Goal: Task Accomplishment & Management: Manage account settings

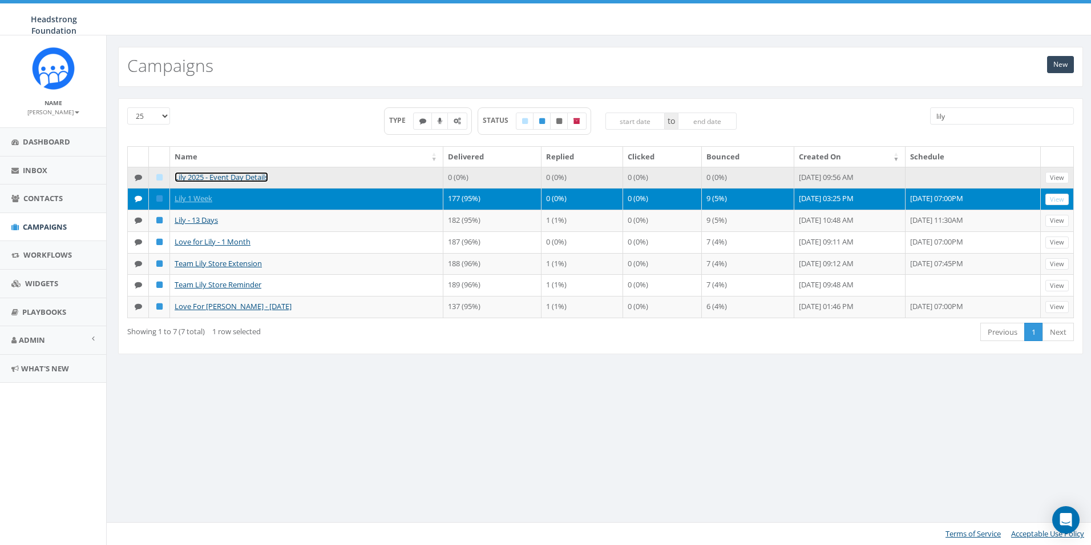
click at [245, 179] on link "Lily 2025 - Event Day Details" at bounding box center [222, 177] width 94 height 10
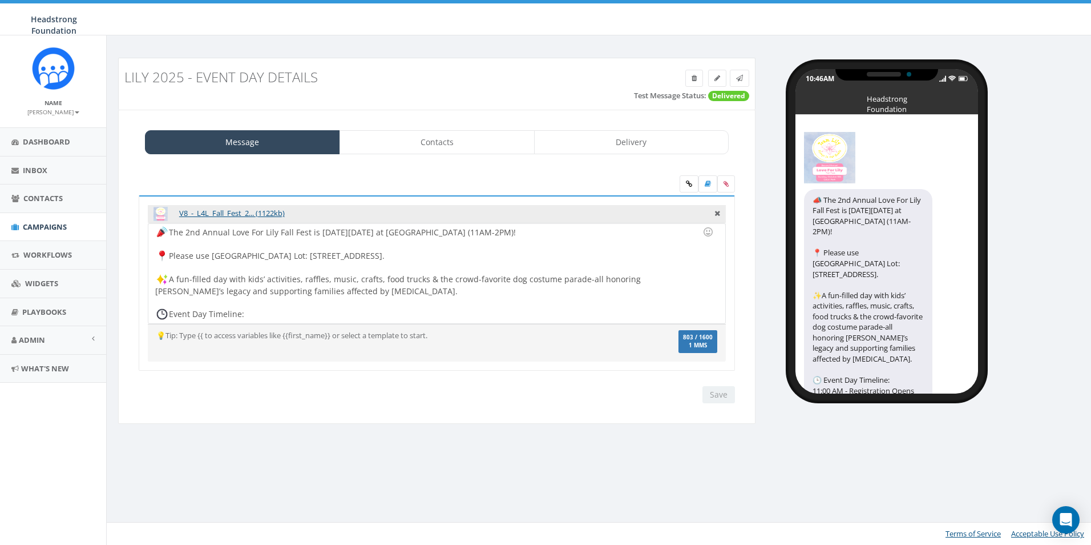
click at [267, 263] on div at bounding box center [433, 267] width 556 height 11
click at [361, 260] on div "The 2nd Annual Love For Lily Fall Fest is THIS Sunday, Oct 5 at Exton Park (11A…" at bounding box center [436, 273] width 577 height 100
click at [420, 279] on div "The 2nd Annual Love For Lily Fall Fest is THIS Sunday, Oct 5 at Exton Park (11A…" at bounding box center [436, 273] width 577 height 100
click at [717, 394] on input "Save" at bounding box center [719, 394] width 33 height 17
click at [713, 392] on div "Save Next" at bounding box center [716, 394] width 38 height 17
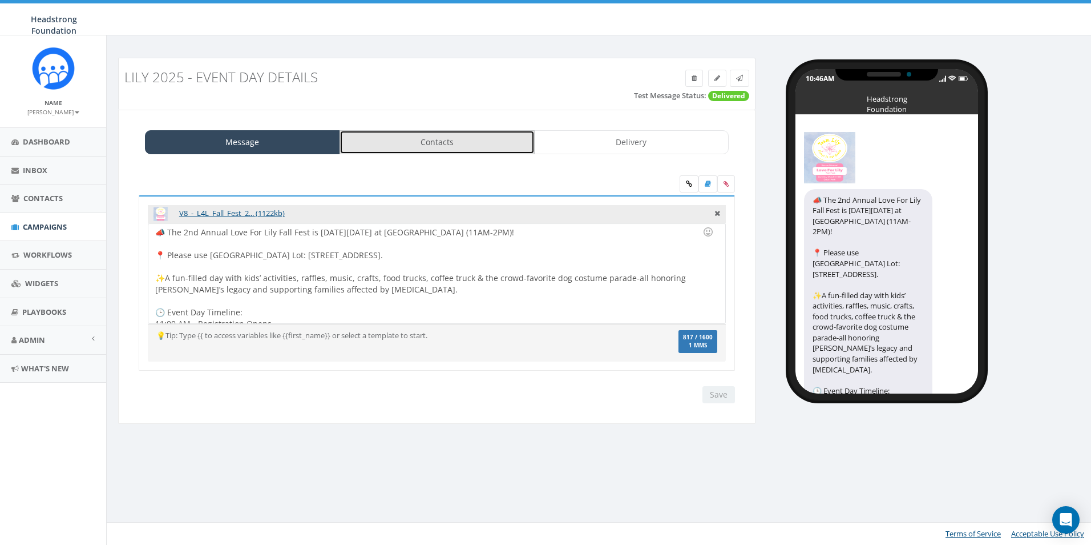
click at [454, 154] on link "Contacts" at bounding box center [437, 142] width 195 height 24
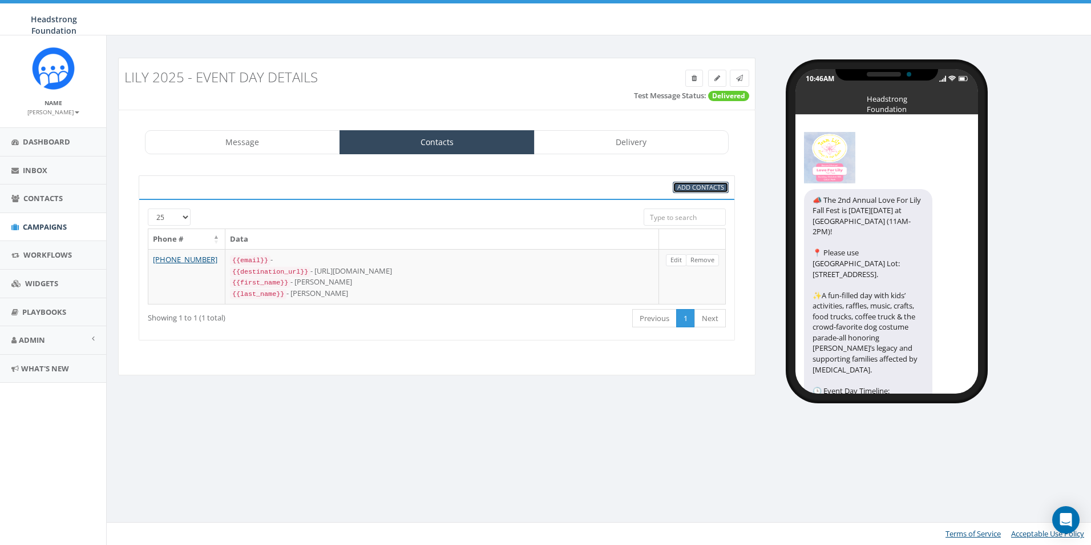
click at [682, 190] on span "Add Contacts" at bounding box center [701, 187] width 47 height 9
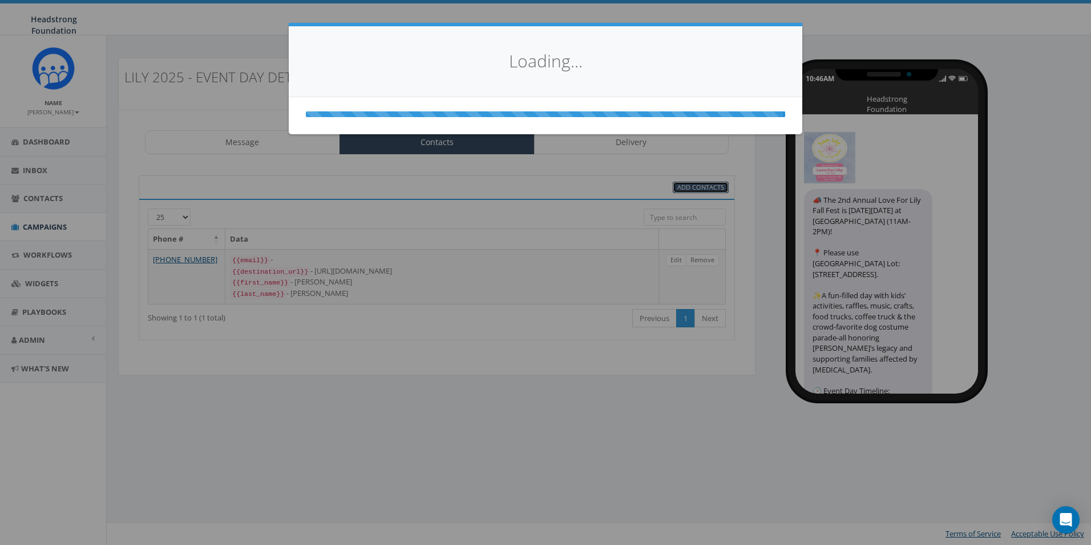
select select
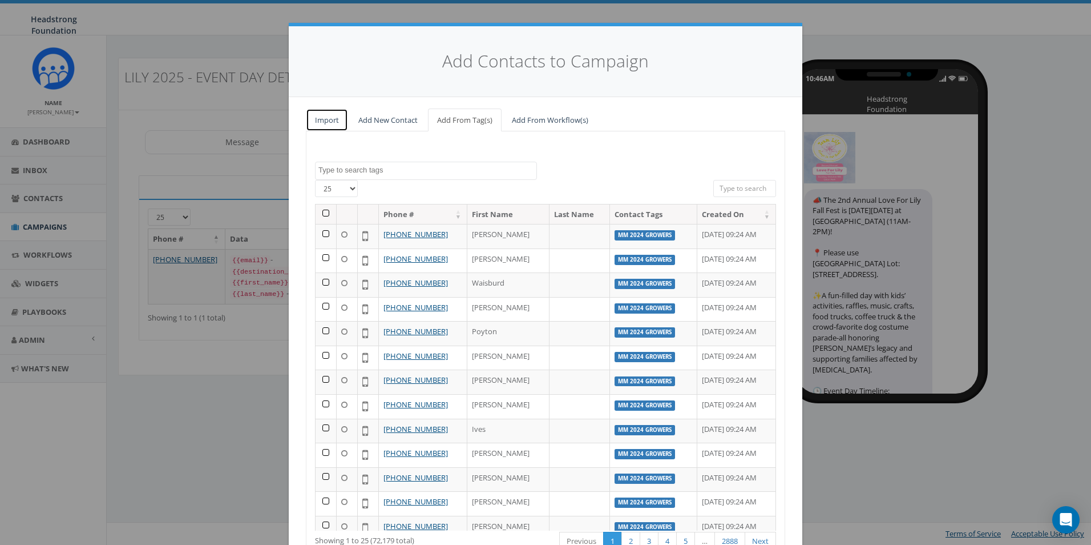
click at [325, 121] on link "Import" at bounding box center [327, 119] width 42 height 23
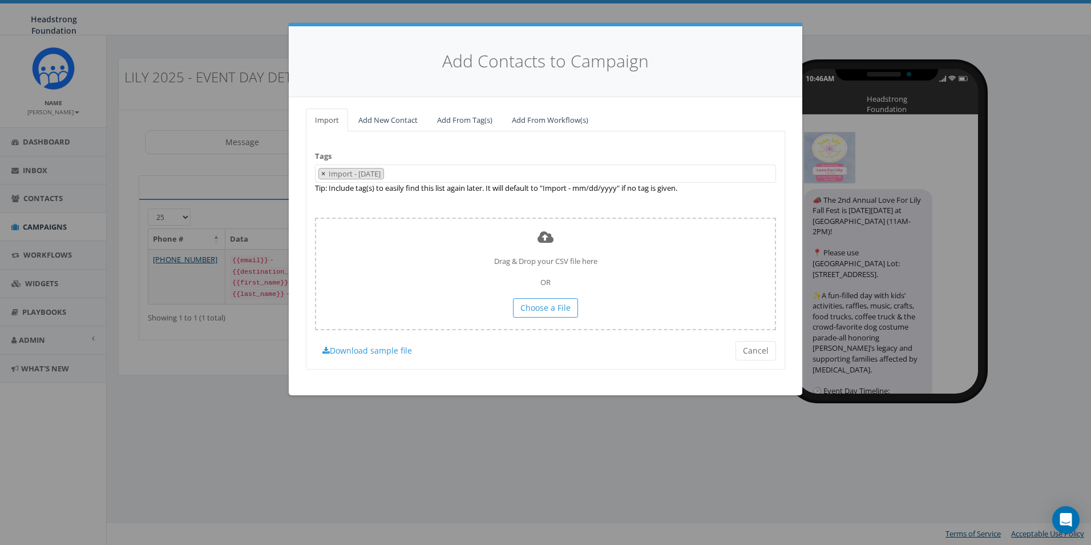
click at [327, 171] on button "×" at bounding box center [323, 173] width 9 height 11
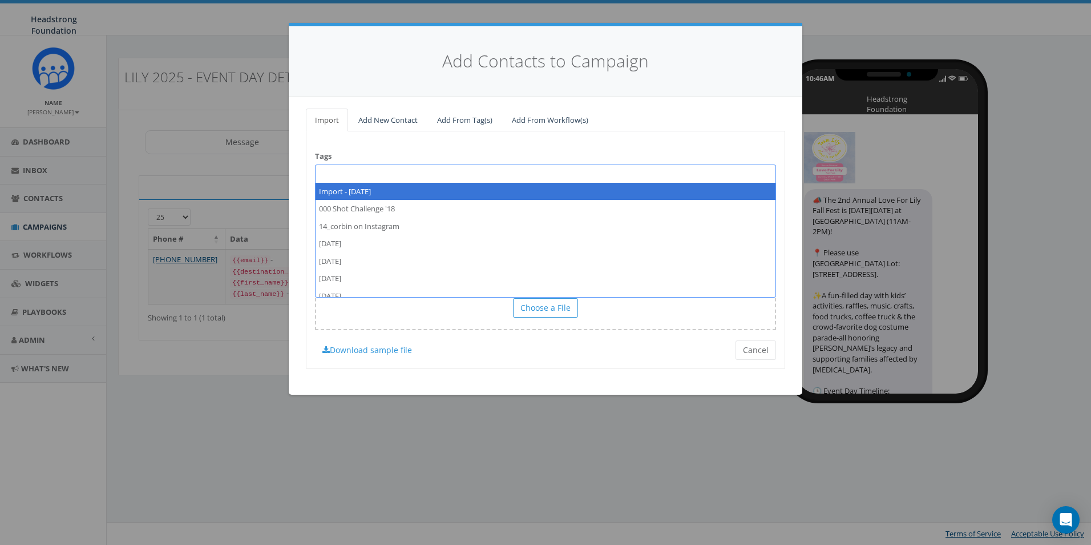
click at [337, 176] on span at bounding box center [545, 173] width 461 height 18
type textarea "[PERSON_NAME] as of 10_2_25"
select select "[PERSON_NAME] as of 10_2_25"
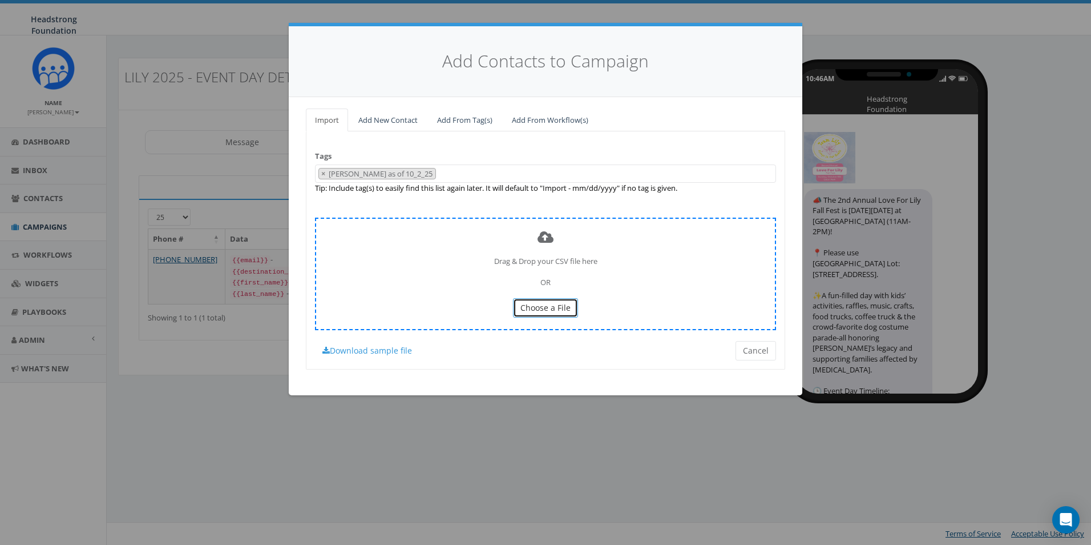
click at [533, 311] on span "Choose a File" at bounding box center [546, 307] width 50 height 11
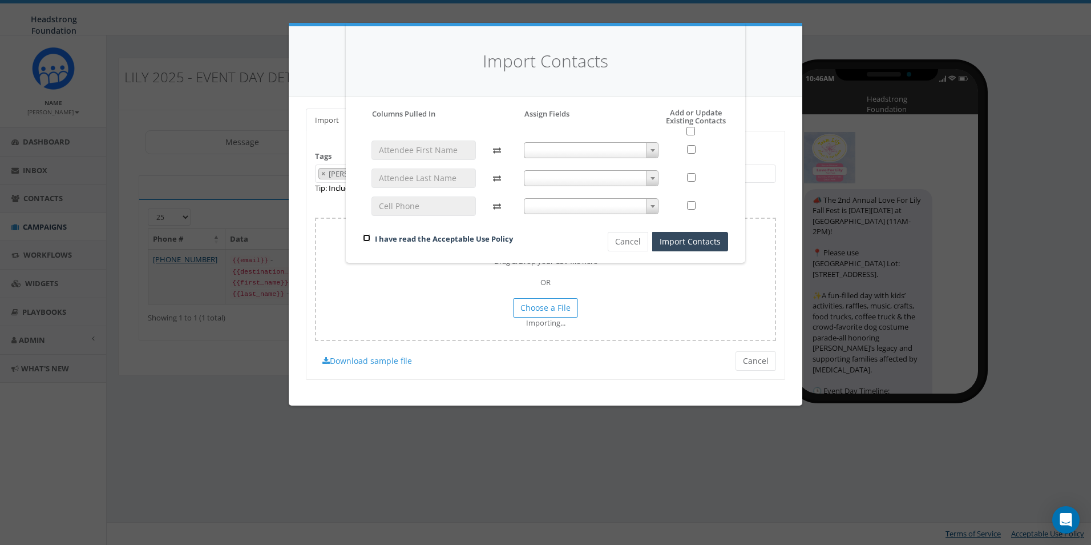
click at [365, 239] on input "checkbox" at bounding box center [366, 237] width 7 height 7
checkbox input "true"
click at [696, 131] on h5 "Add or Update Existing Contacts" at bounding box center [684, 121] width 88 height 27
click at [690, 132] on input "checkbox" at bounding box center [691, 131] width 9 height 9
checkbox input "true"
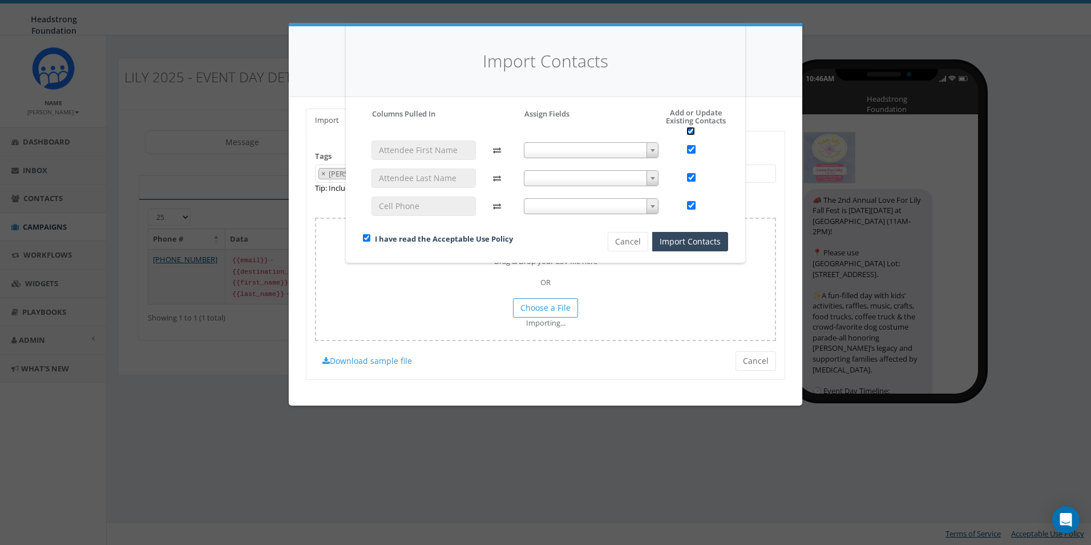
checkbox input "true"
click at [625, 150] on span at bounding box center [591, 150] width 135 height 16
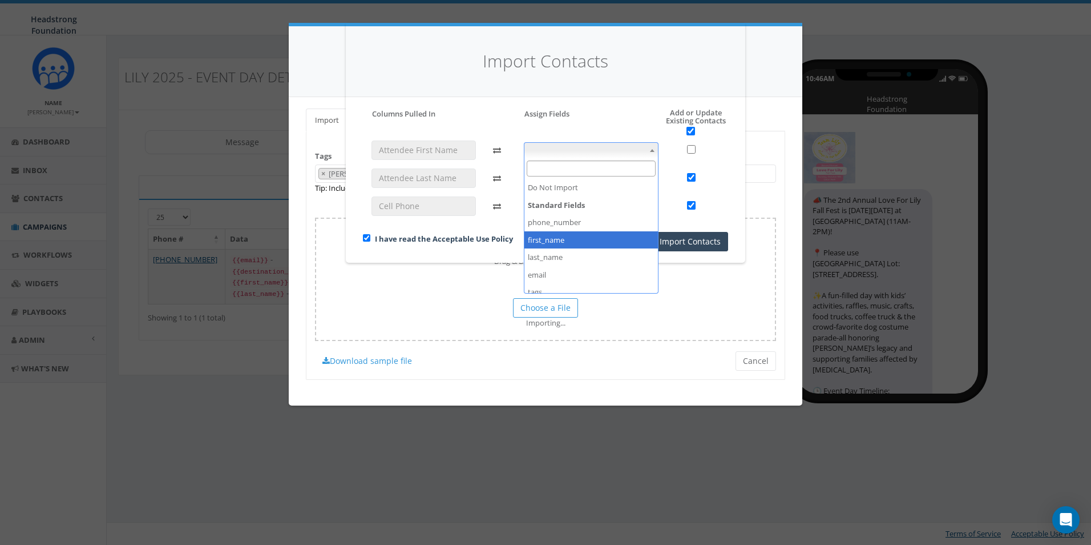
checkbox input "false"
select select "first_name"
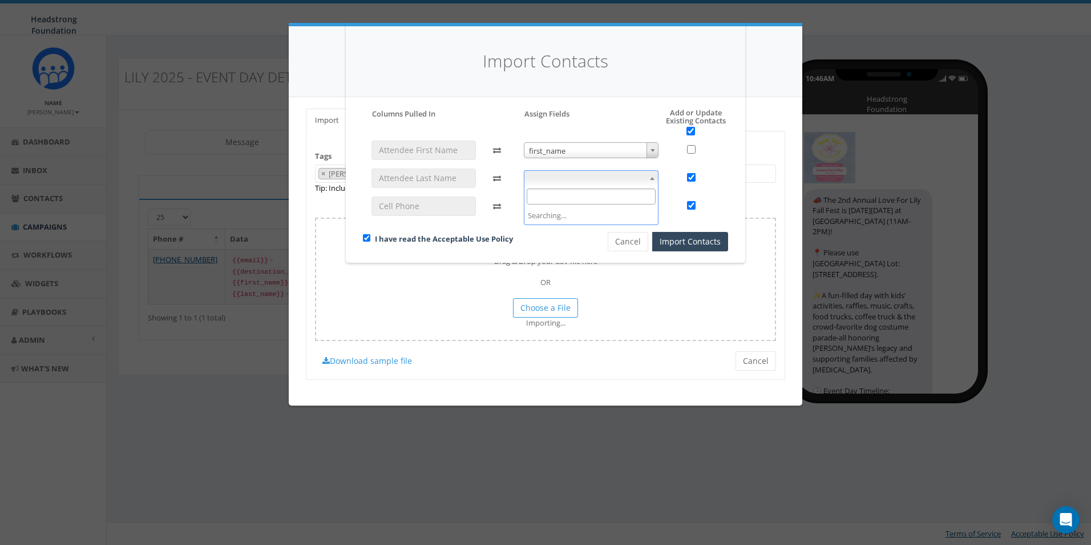
click at [589, 182] on span at bounding box center [591, 178] width 135 height 16
checkbox input "false"
select select "last_name"
click at [574, 207] on span at bounding box center [591, 206] width 135 height 16
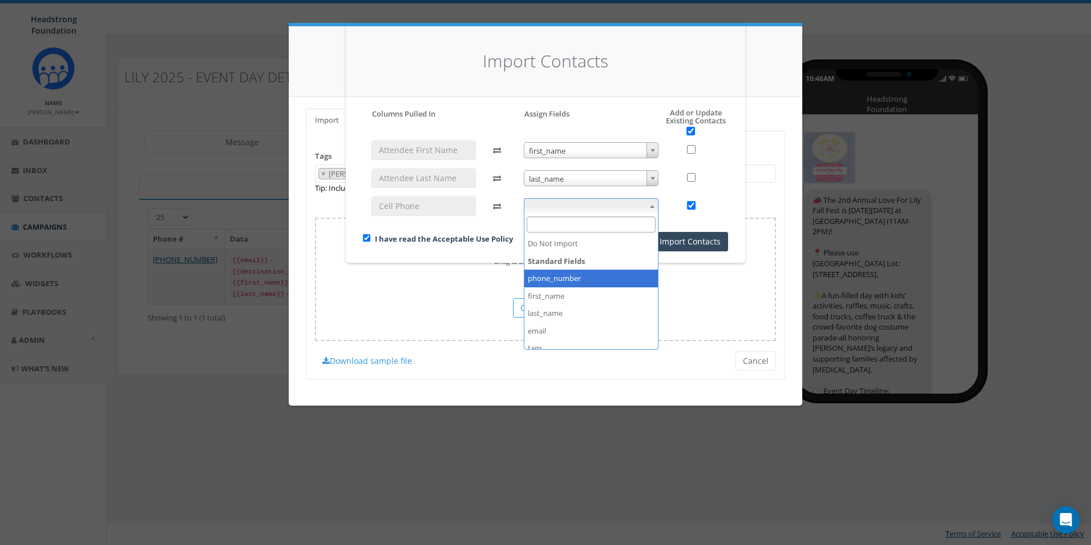
select select "phone_number"
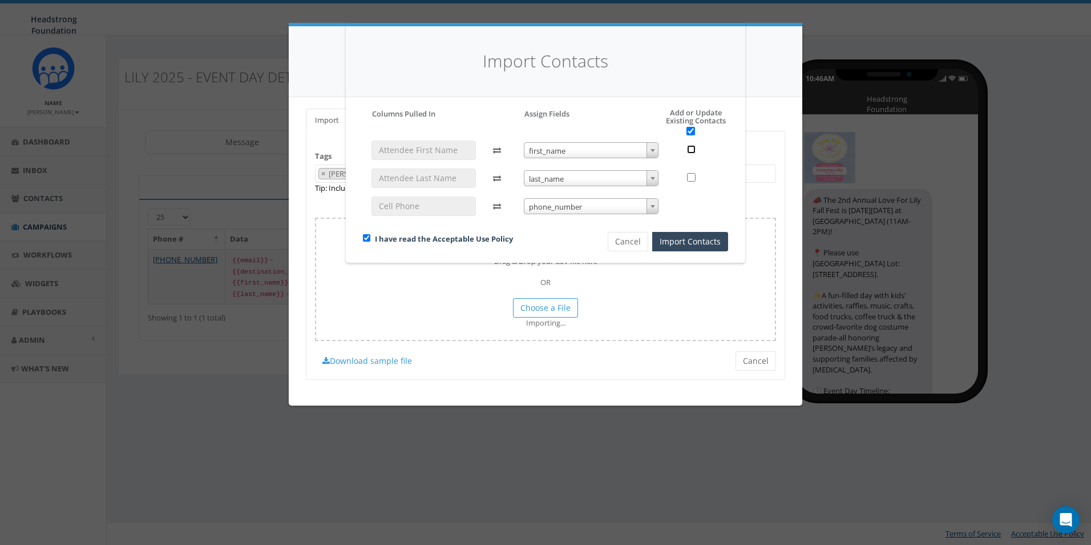
click at [692, 150] on input "checkbox" at bounding box center [691, 149] width 9 height 9
checkbox input "true"
click at [690, 137] on div "Please accept policy to proceed Please map phone number field to proceed Column…" at bounding box center [545, 179] width 365 height 143
click at [689, 127] on input "checkbox" at bounding box center [691, 131] width 9 height 9
checkbox input "true"
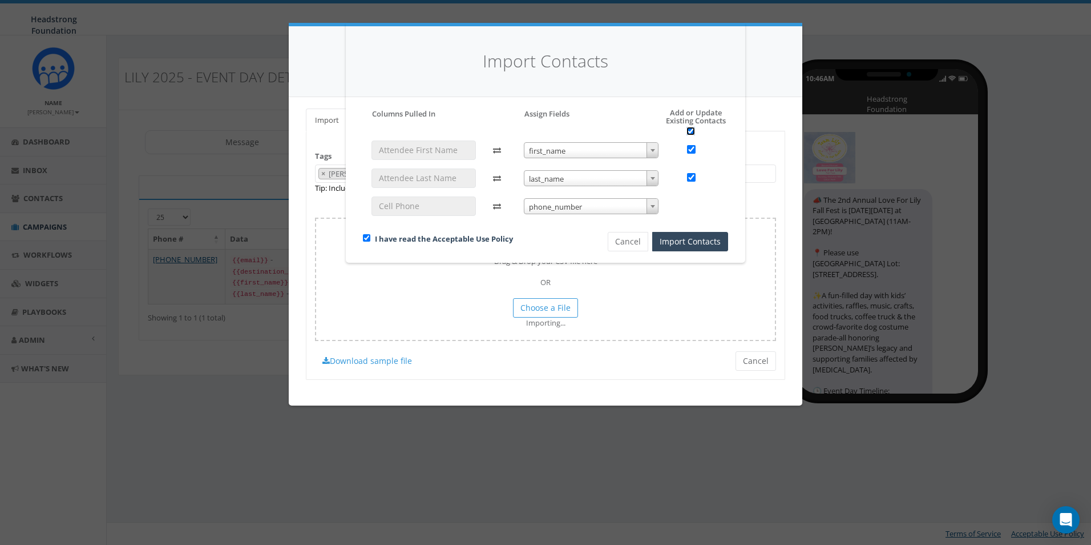
checkbox input "true"
click at [673, 244] on button "Import Contacts" at bounding box center [690, 241] width 76 height 19
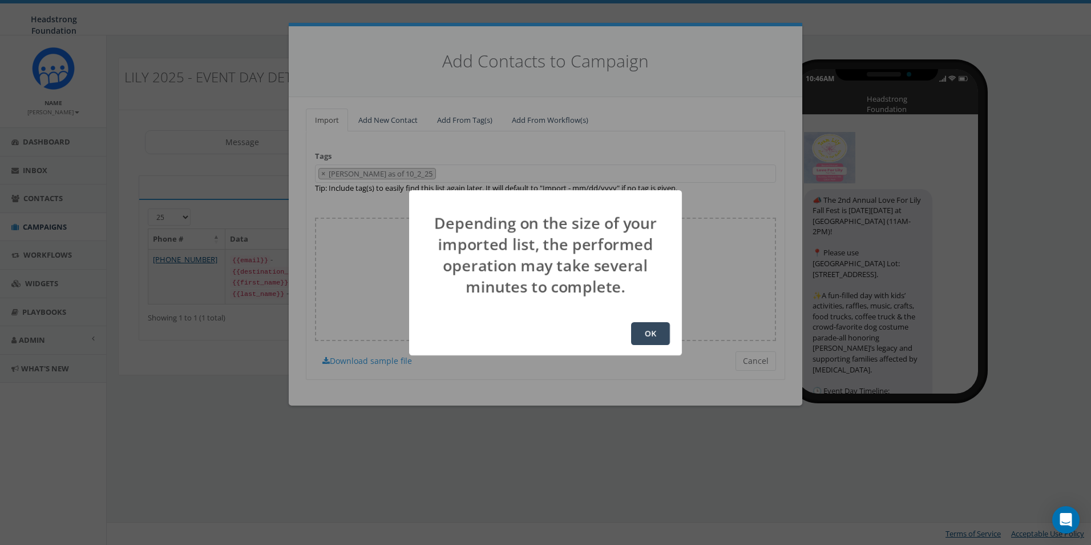
click at [651, 329] on button "OK" at bounding box center [650, 333] width 39 height 23
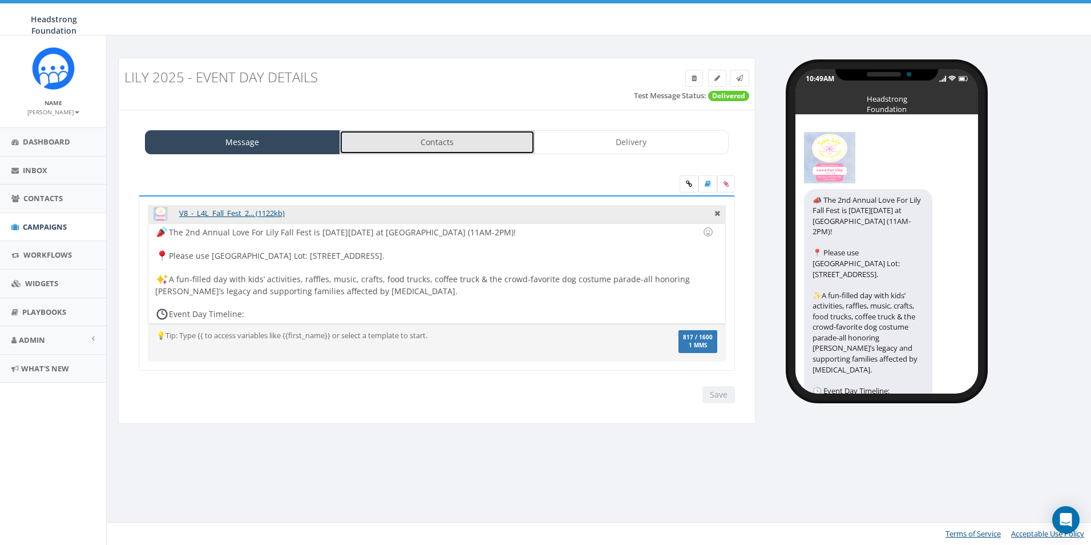
click at [381, 147] on link "Contacts" at bounding box center [437, 142] width 195 height 24
click at [468, 146] on link "Contacts" at bounding box center [437, 142] width 195 height 24
click at [452, 143] on link "Contacts" at bounding box center [437, 142] width 195 height 24
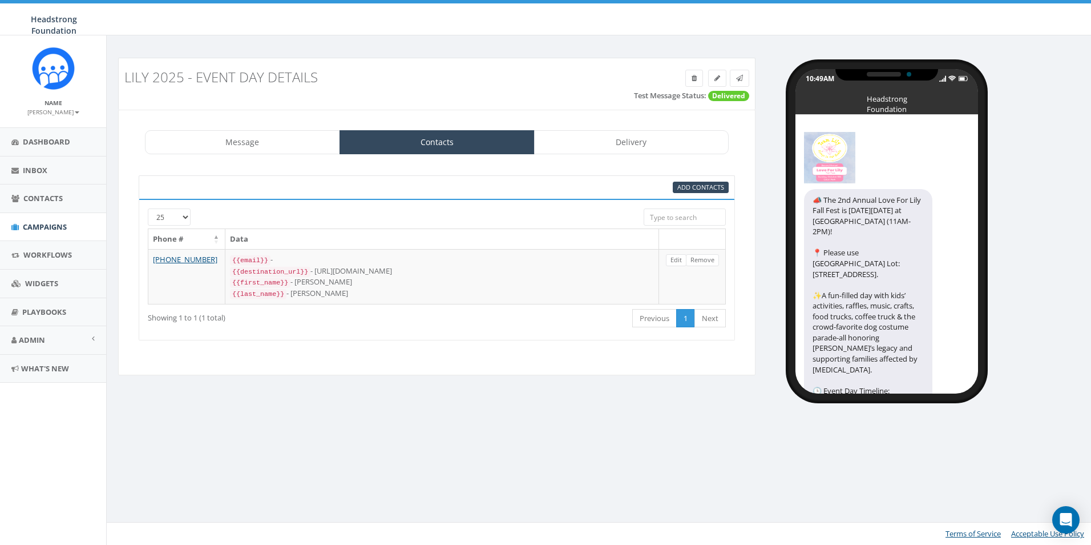
click at [690, 195] on div "Add Contacts" at bounding box center [437, 187] width 597 height 24
click at [690, 188] on span "Add Contacts" at bounding box center [701, 187] width 47 height 9
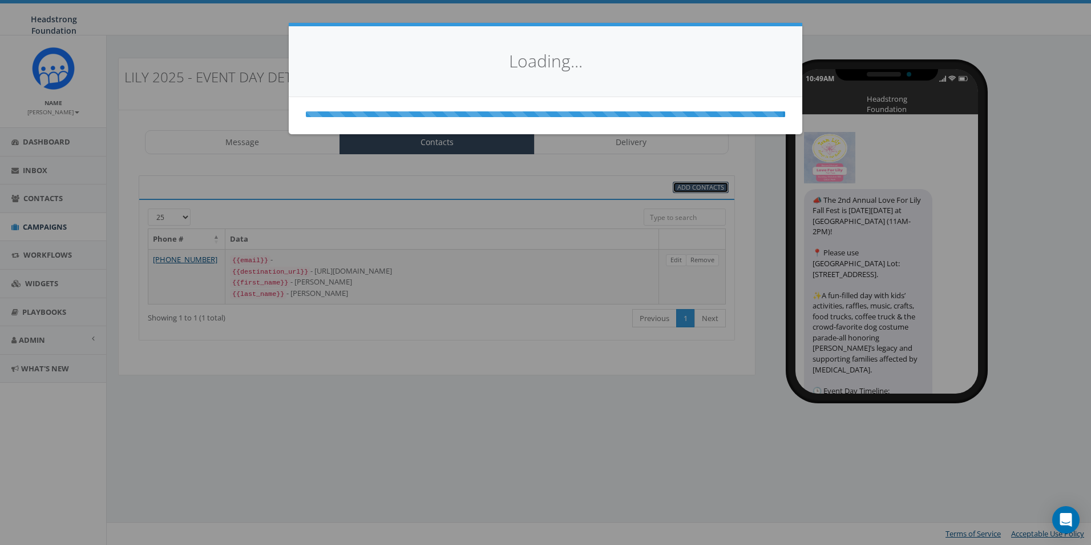
select select
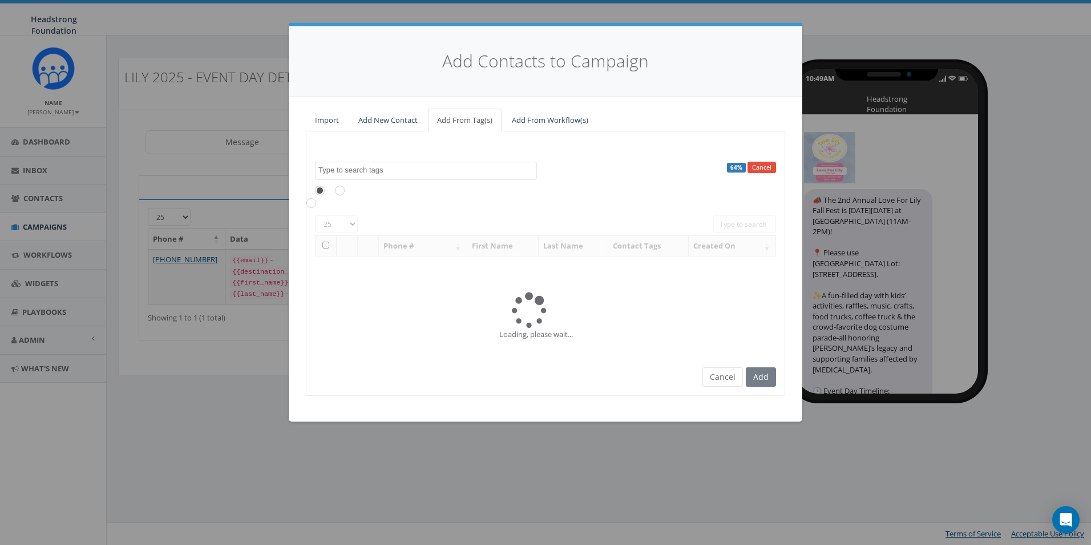
click at [386, 176] on span at bounding box center [426, 171] width 222 height 18
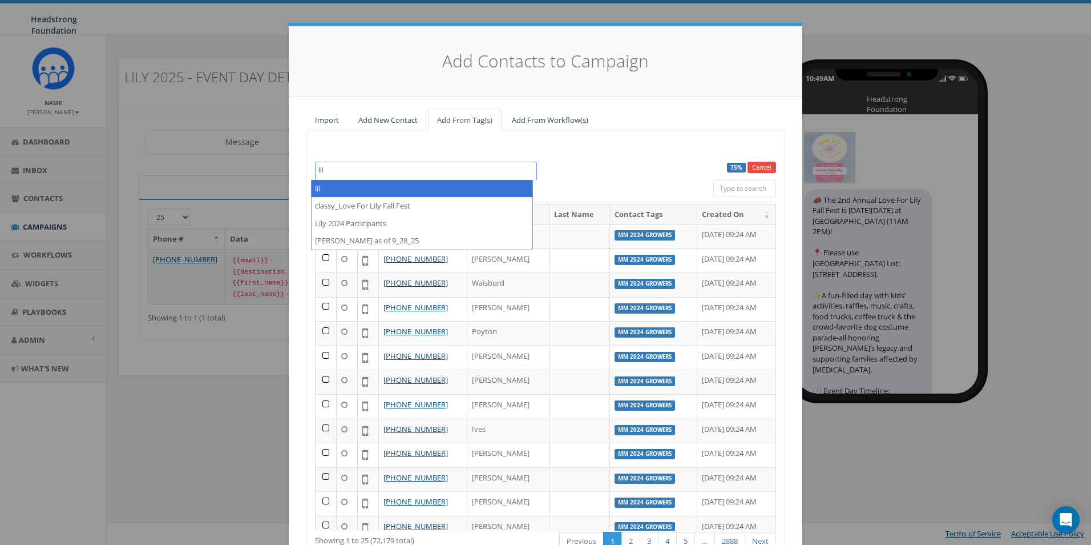
type textarea "lil"
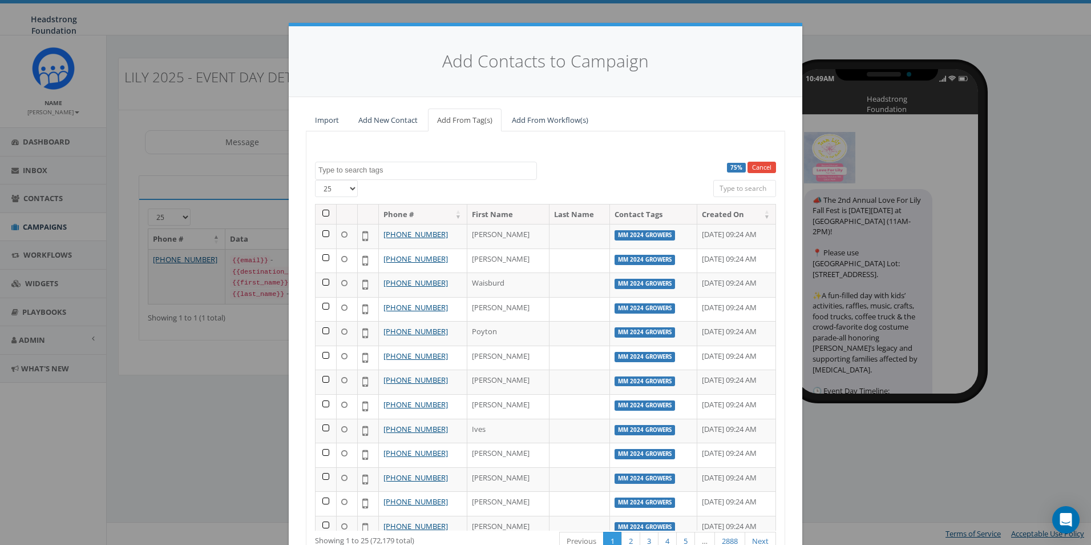
click at [458, 139] on div "75% Cancel 000 Shot Challenge '18 14_corbin on Instagram 2023/10/16 2023/10/24 …" at bounding box center [546, 356] width 480 height 451
click at [471, 172] on textarea "Search" at bounding box center [428, 170] width 218 height 10
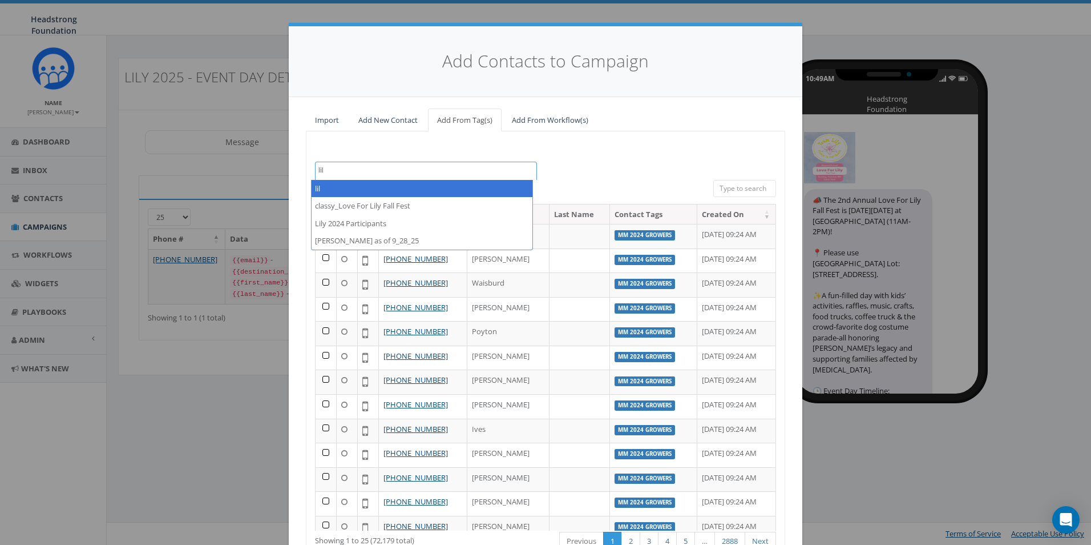
type textarea "lil"
click at [609, 166] on div "000 Shot Challenge '18 14_corbin on Instagram 2023/10/16 2023/10/24 2023/11/06 …" at bounding box center [546, 171] width 478 height 18
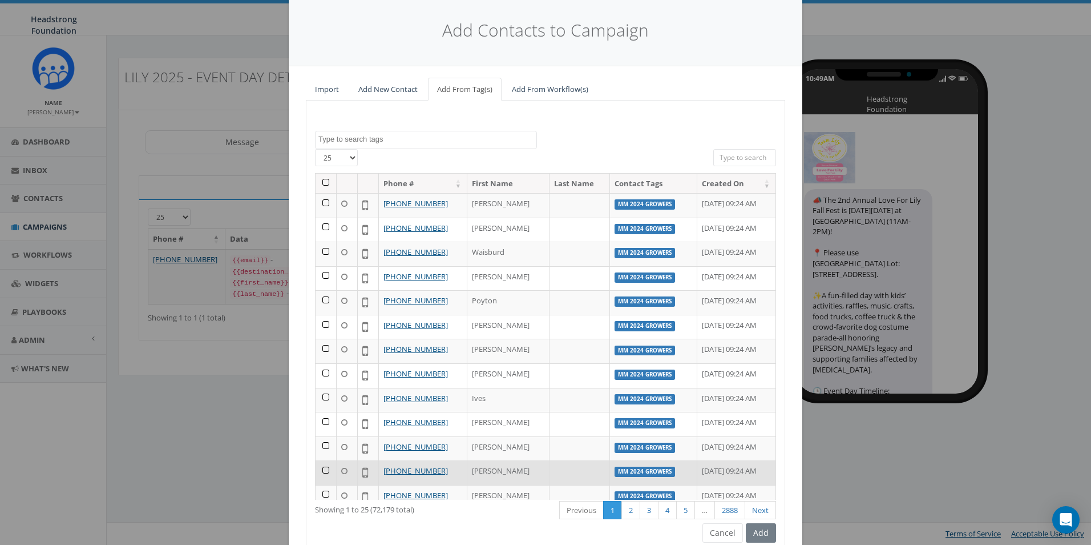
scroll to position [80, 0]
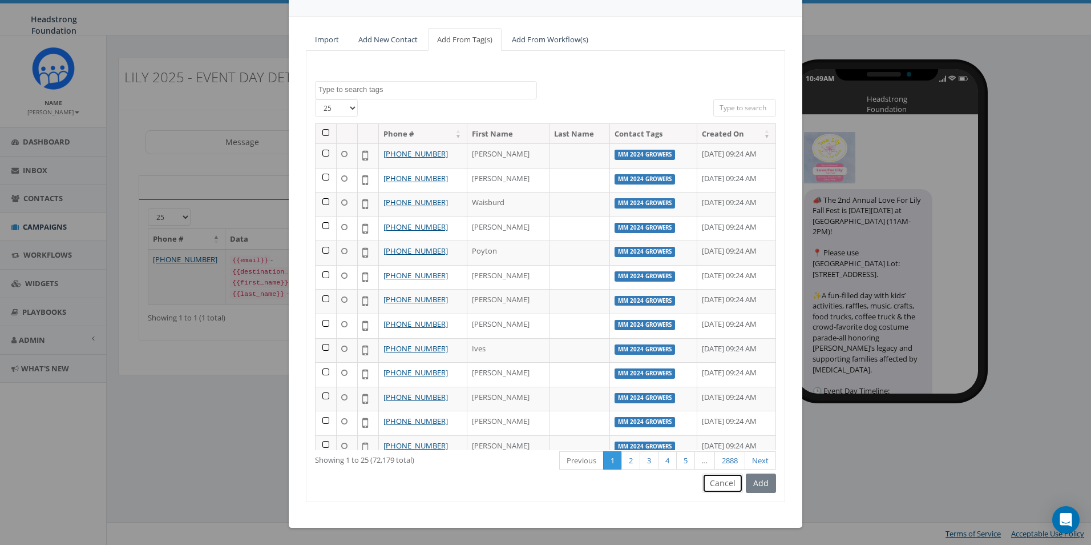
click at [728, 488] on button "Cancel" at bounding box center [723, 482] width 41 height 19
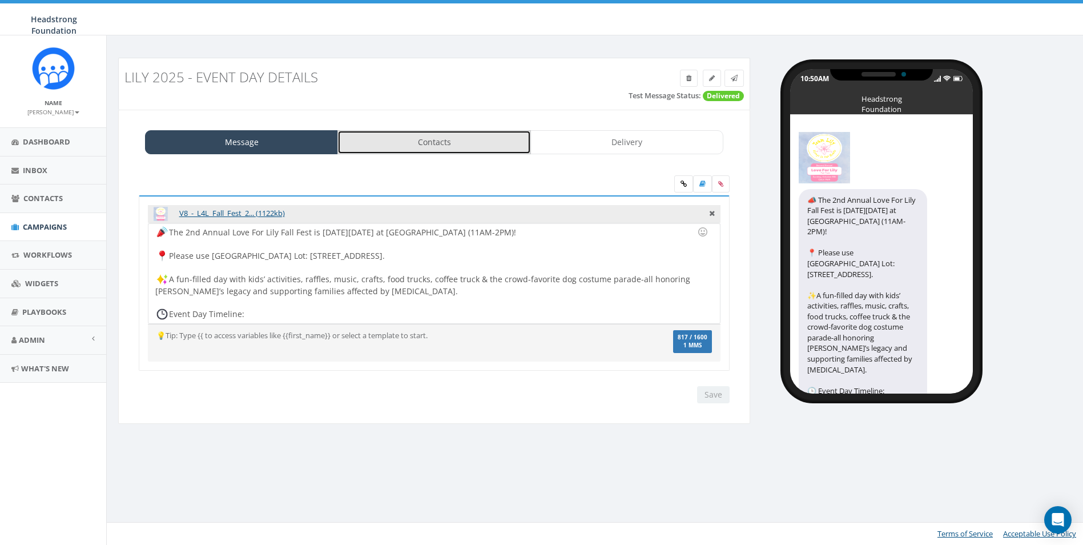
click at [450, 135] on link "Contacts" at bounding box center [433, 142] width 193 height 24
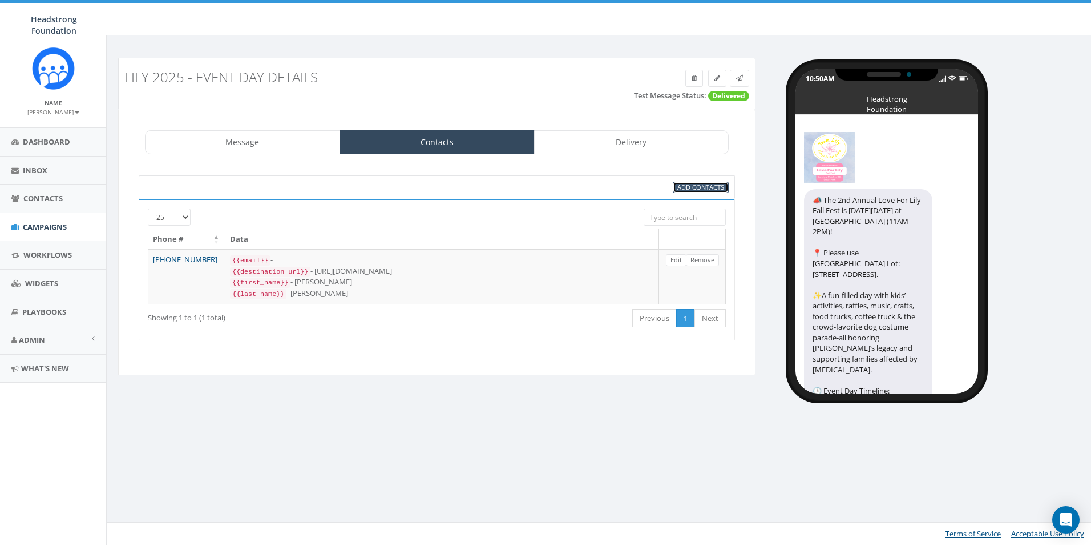
click at [682, 187] on span "Add Contacts" at bounding box center [701, 187] width 47 height 9
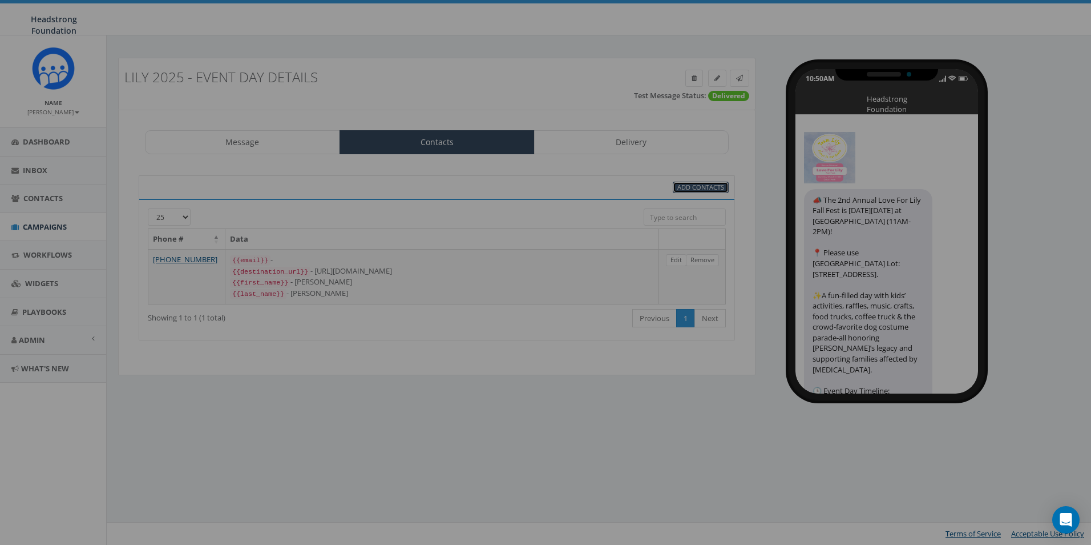
select select
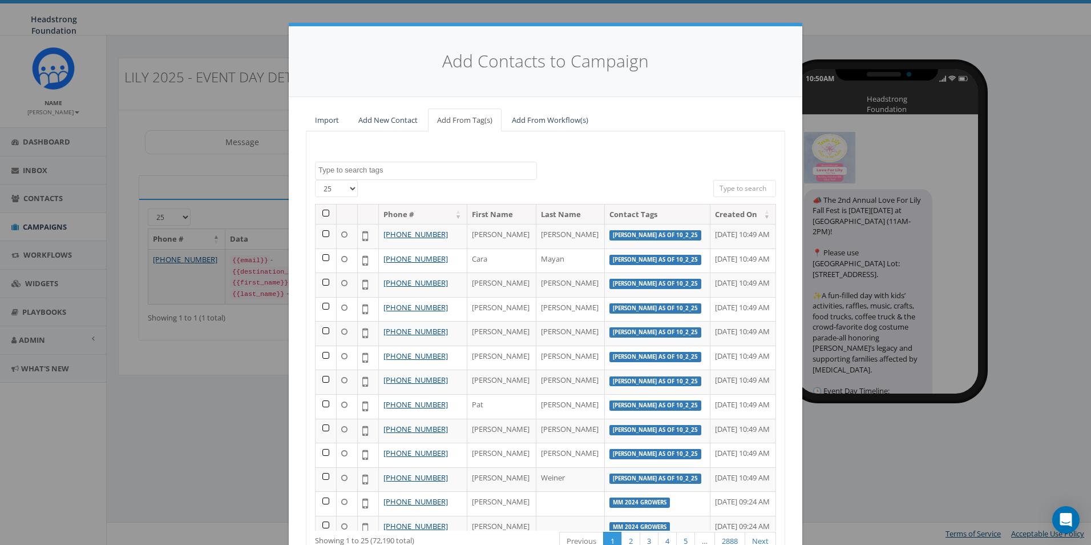
click at [448, 174] on textarea "Search" at bounding box center [428, 170] width 218 height 10
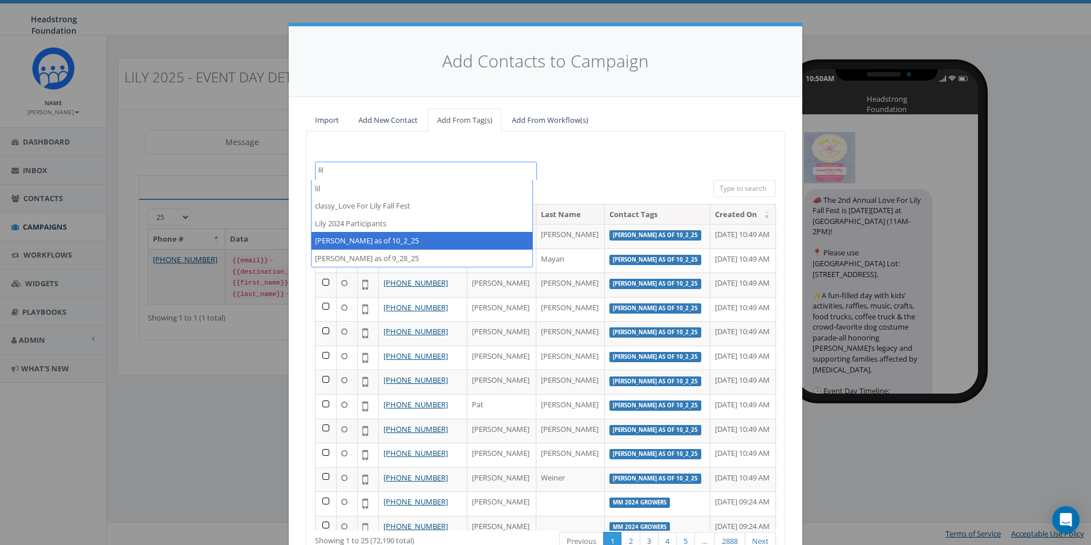
type textarea "lil"
select select "Lily Reg as of 10_2_25"
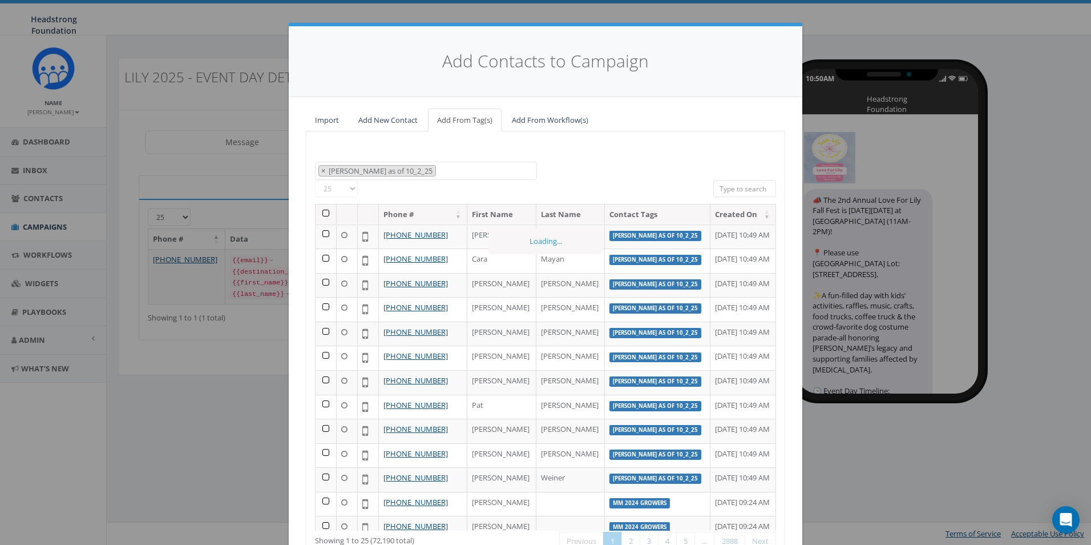
scroll to position [10697, 0]
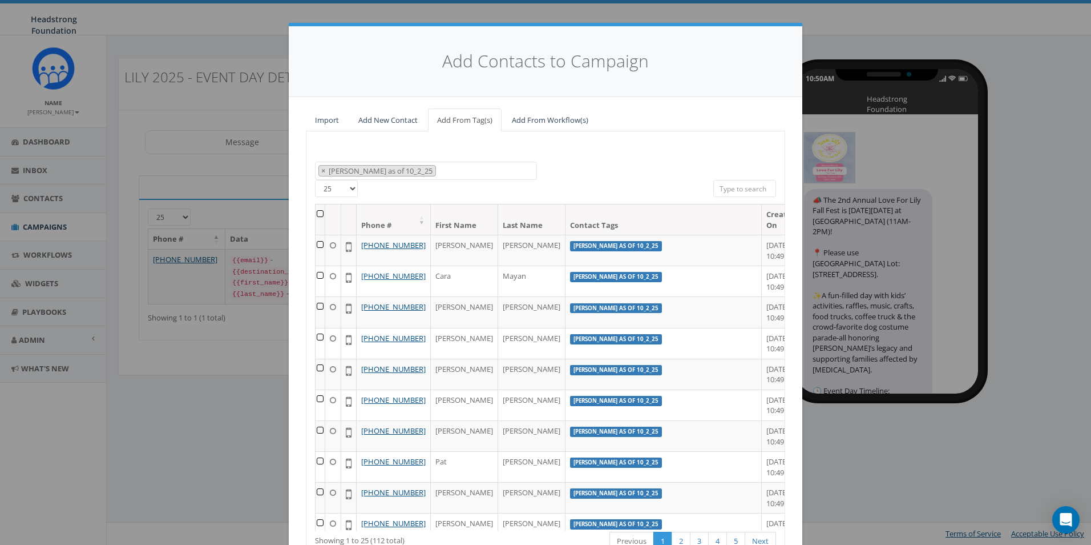
click at [325, 213] on th at bounding box center [321, 219] width 10 height 30
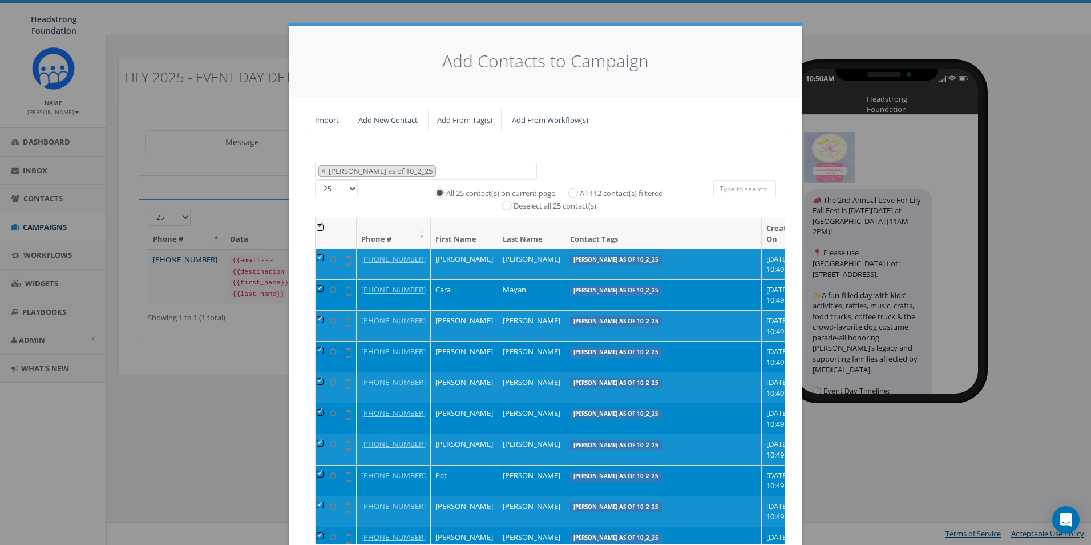
click at [630, 194] on label "All 112 contact(s) filtered" at bounding box center [621, 193] width 83 height 11
click at [580, 194] on input "All 112 contact(s) filtered" at bounding box center [576, 191] width 7 height 7
radio input "true"
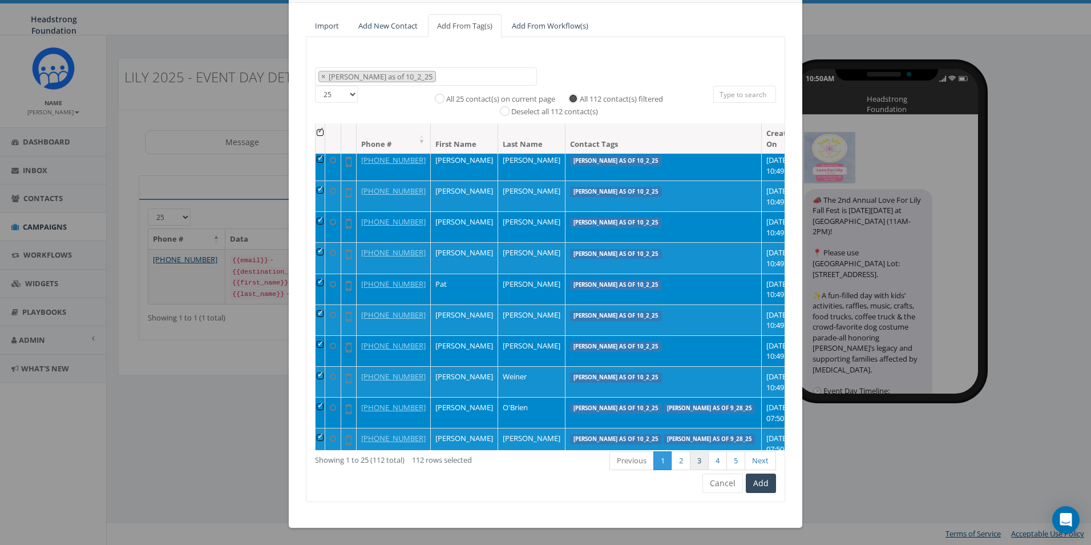
scroll to position [190, 0]
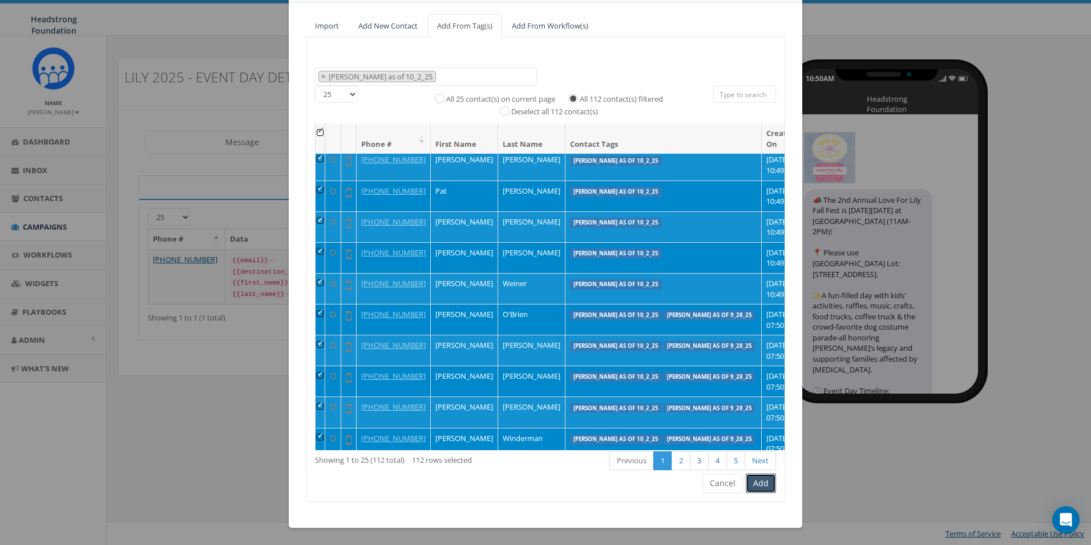
click at [761, 490] on button "Add" at bounding box center [761, 482] width 30 height 19
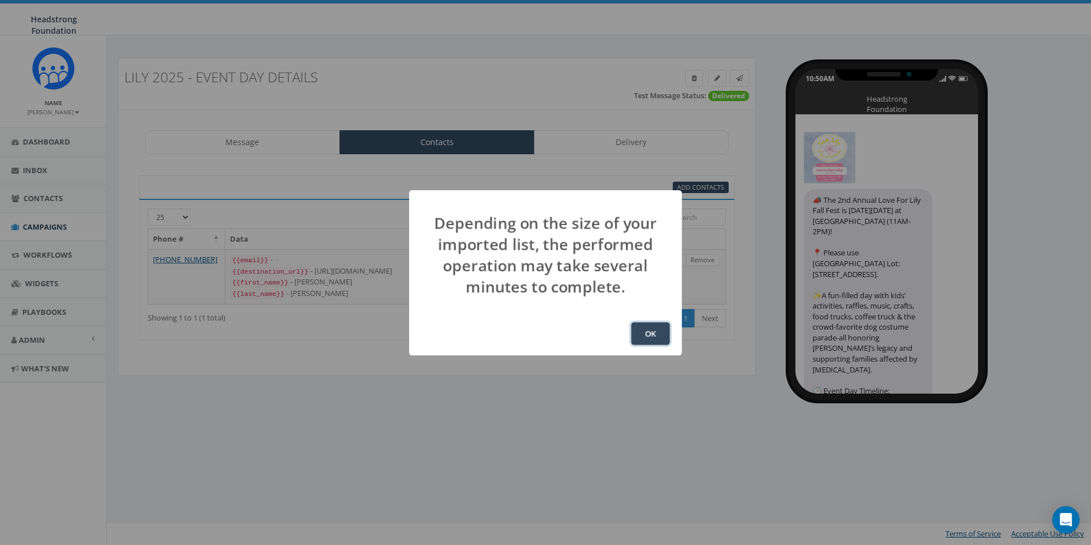
click at [644, 336] on button "OK" at bounding box center [650, 333] width 39 height 23
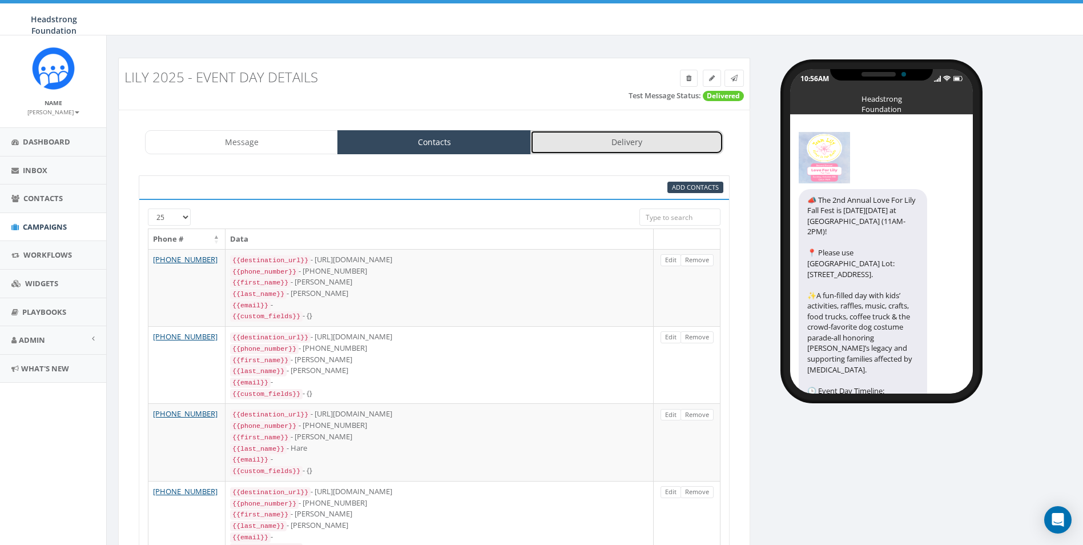
click at [618, 146] on link "Delivery" at bounding box center [626, 142] width 193 height 24
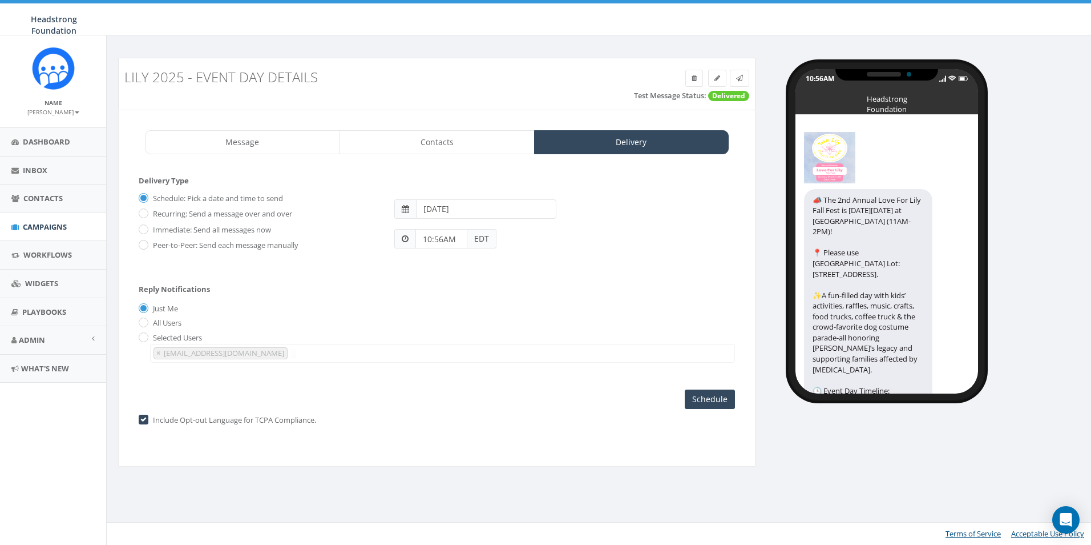
click at [432, 219] on div "10:56AM EDT" at bounding box center [565, 234] width 358 height 30
click at [430, 213] on input "[DATE]" at bounding box center [486, 208] width 140 height 19
click at [511, 267] on td "3" at bounding box center [513, 265] width 17 height 17
click at [497, 268] on td "2" at bounding box center [496, 265] width 17 height 17
type input "2025-10-02"
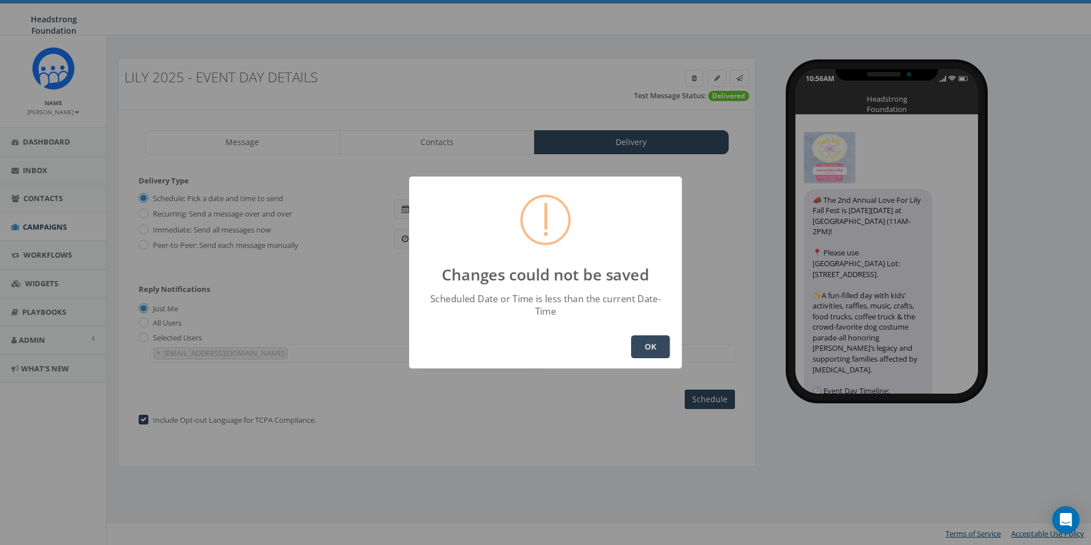
click at [654, 349] on button "OK" at bounding box center [650, 346] width 39 height 23
click at [633, 337] on button "OK" at bounding box center [650, 346] width 39 height 23
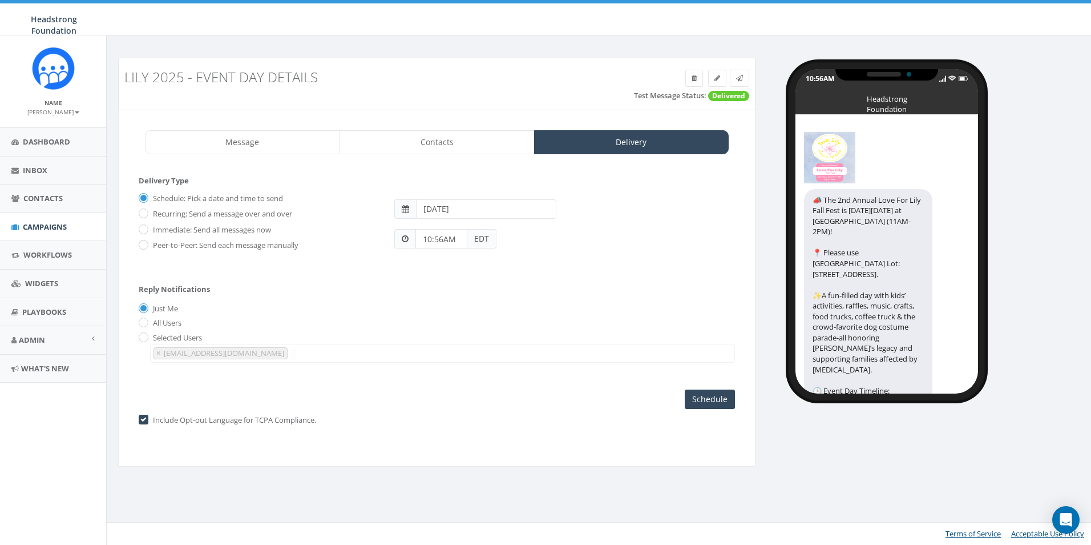
click at [473, 236] on span "EDT" at bounding box center [482, 238] width 29 height 19
click at [425, 247] on input "10:56AM" at bounding box center [442, 238] width 52 height 19
click at [527, 208] on button "PM" at bounding box center [527, 206] width 17 height 17
click at [476, 92] on div "1 2 3 4 5 6 7 8 9 10 11 12 00 05 10 15 20 25 30 35 40 45 50 55" at bounding box center [481, 140] width 114 height 114
click at [481, 97] on div "1 2 3 4 5 6 7 8 9 10 11 12 00 05 10 15 20 25 30 35 40 45 50 55" at bounding box center [481, 140] width 114 height 114
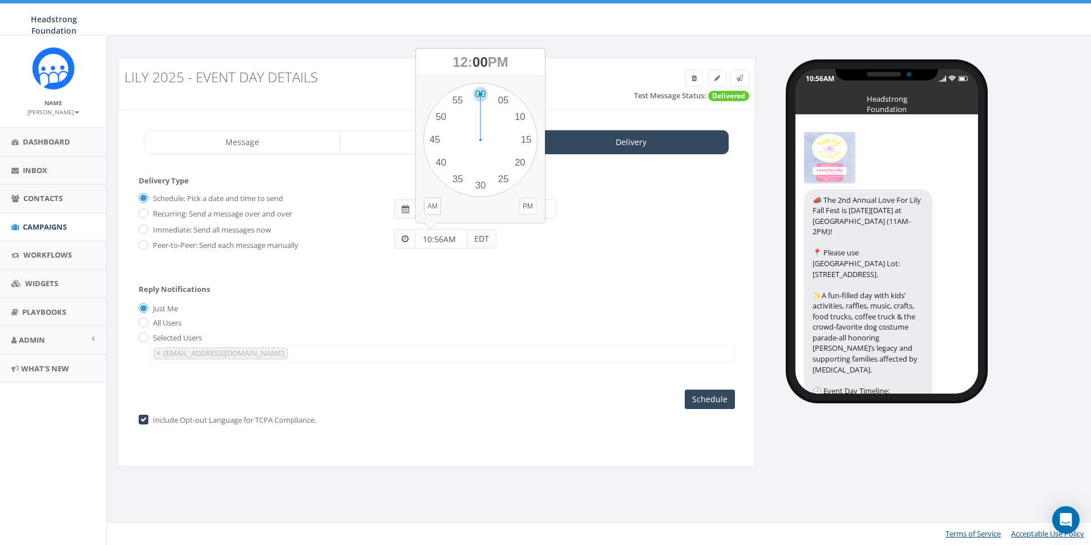
type input "12:00PM"
click at [536, 285] on div "Reply Notifications Just Me All Users Selected Users finance@headstrong.org lca…" at bounding box center [437, 320] width 597 height 95
click at [720, 394] on input "Schedule" at bounding box center [710, 398] width 50 height 19
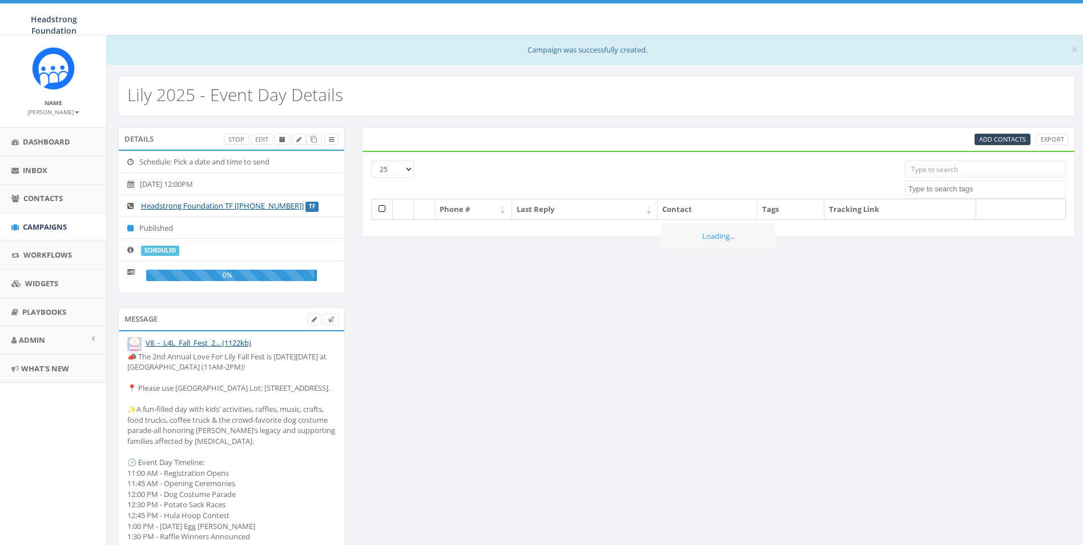
select select
